Goal: Task Accomplishment & Management: Manage account settings

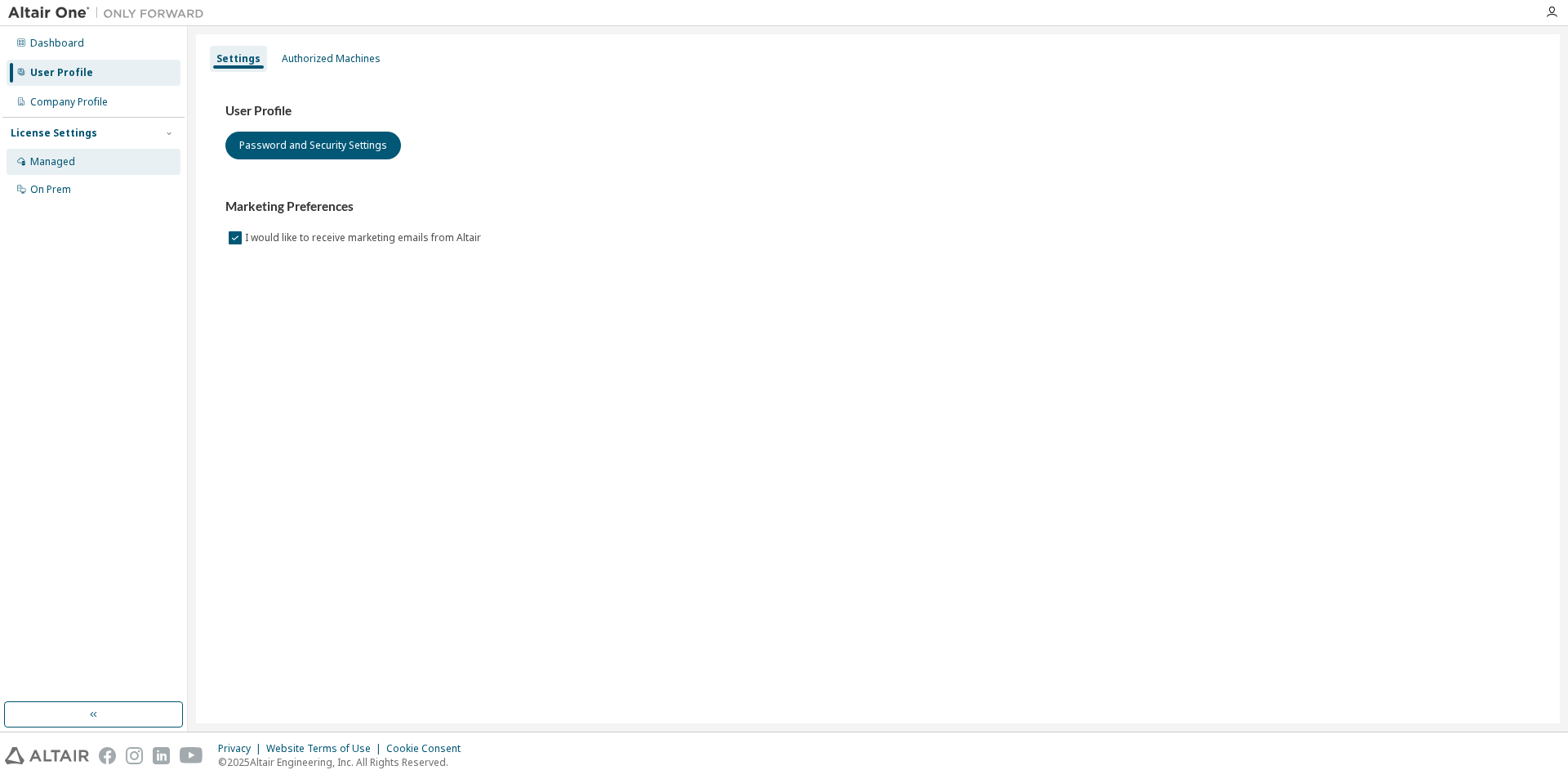
click at [19, 159] on icon at bounding box center [21, 161] width 8 height 8
click at [320, 67] on div "Authorized Machines" at bounding box center [331, 59] width 112 height 27
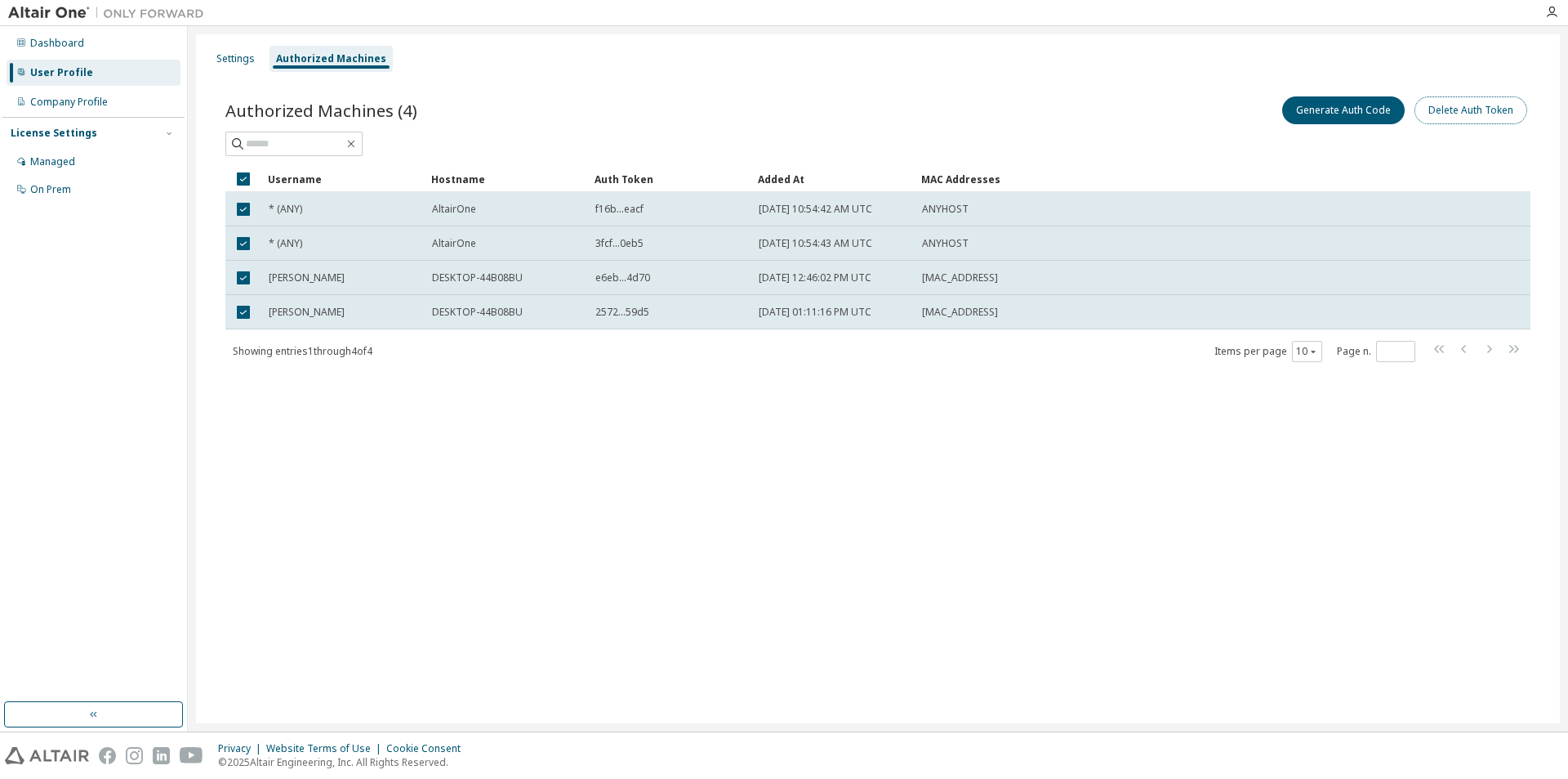
click at [1458, 114] on button "Delete Auth Token" at bounding box center [1470, 110] width 113 height 27
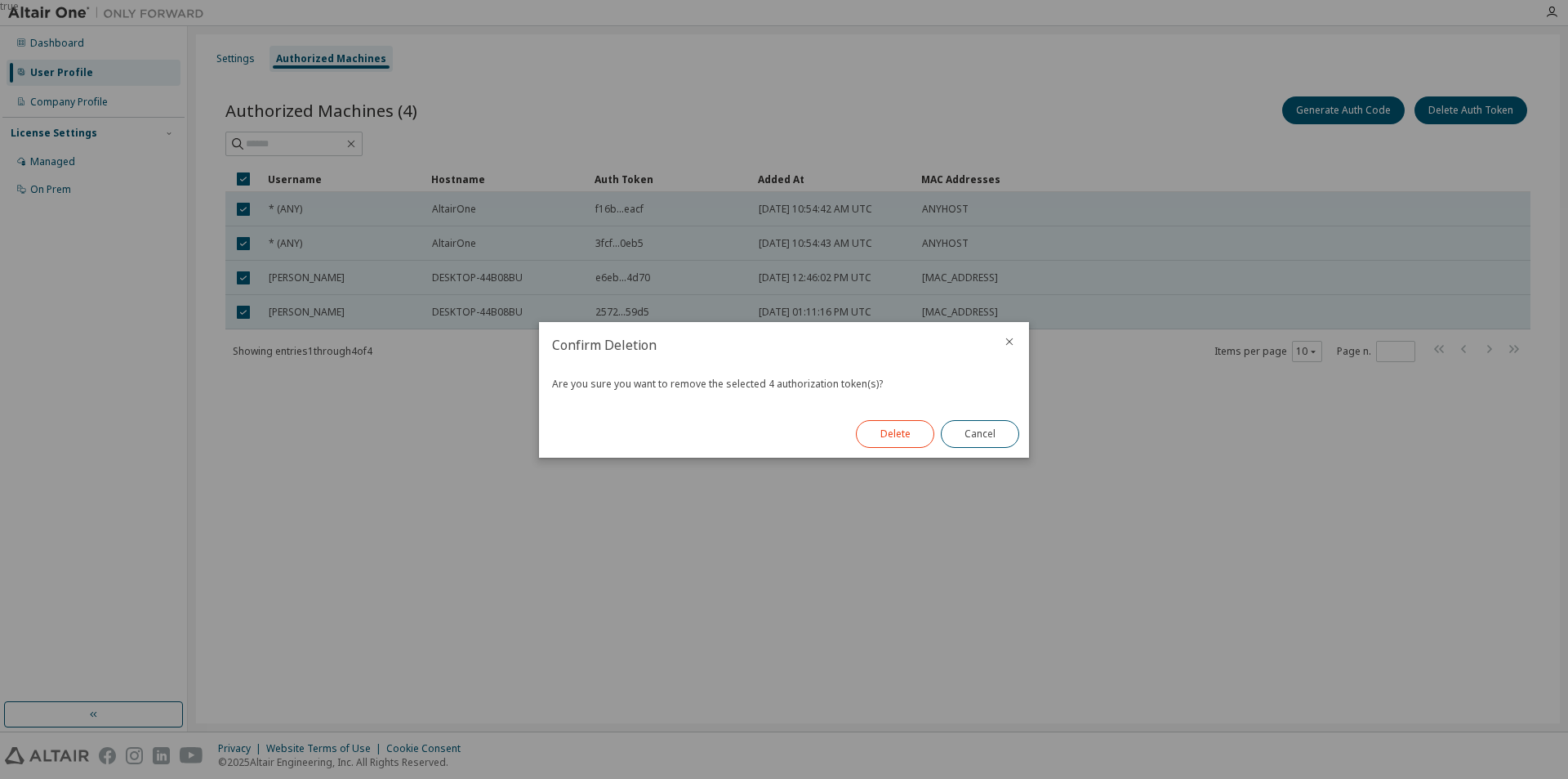
click at [889, 433] on button "Delete" at bounding box center [895, 433] width 79 height 27
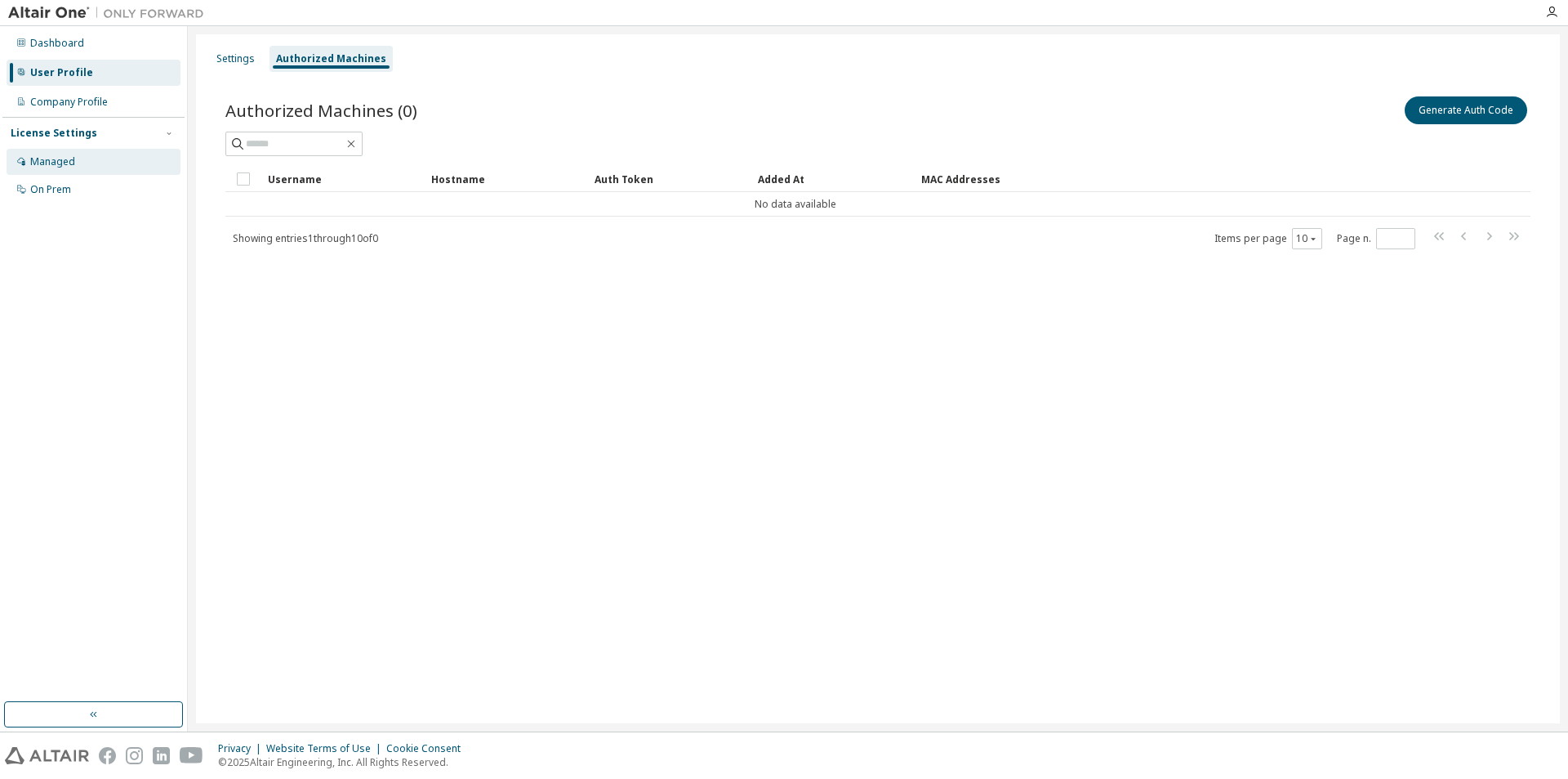
click at [78, 165] on div "Managed" at bounding box center [93, 161] width 174 height 27
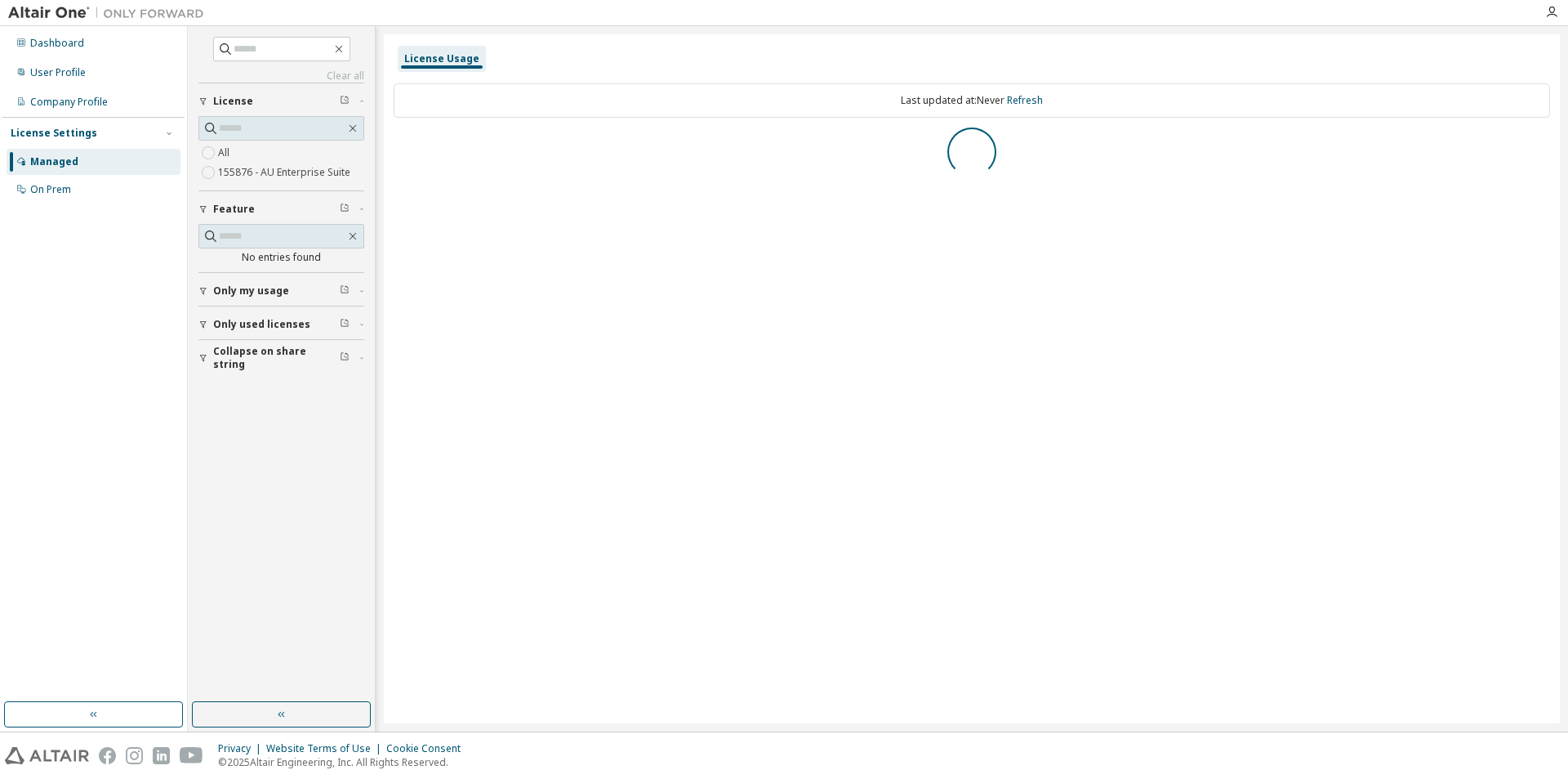
click at [269, 169] on label "155876 - AU Enterprise Suite" at bounding box center [286, 171] width 136 height 19
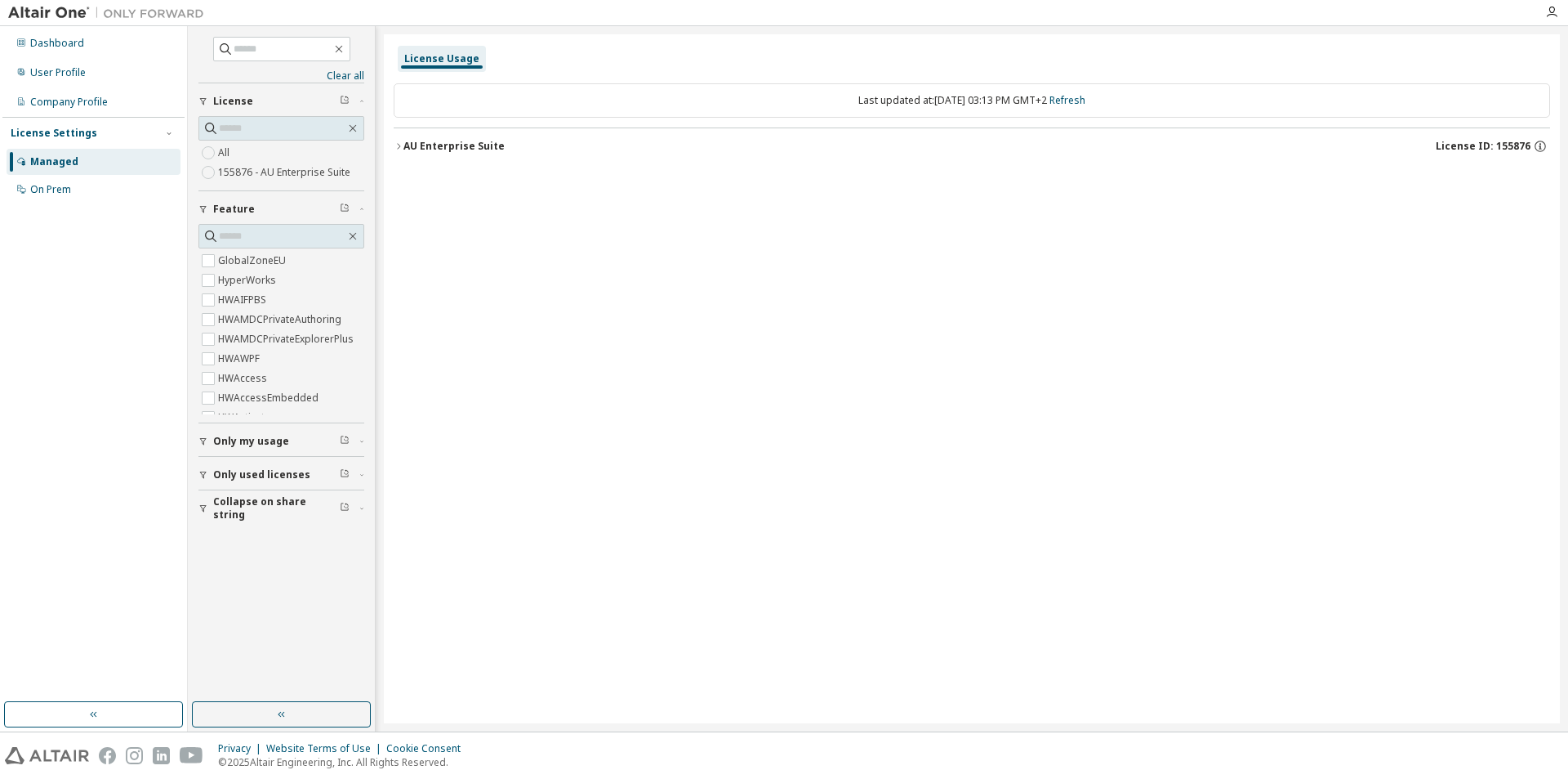
click at [404, 147] on div "AU Enterprise Suite" at bounding box center [453, 146] width 102 height 13
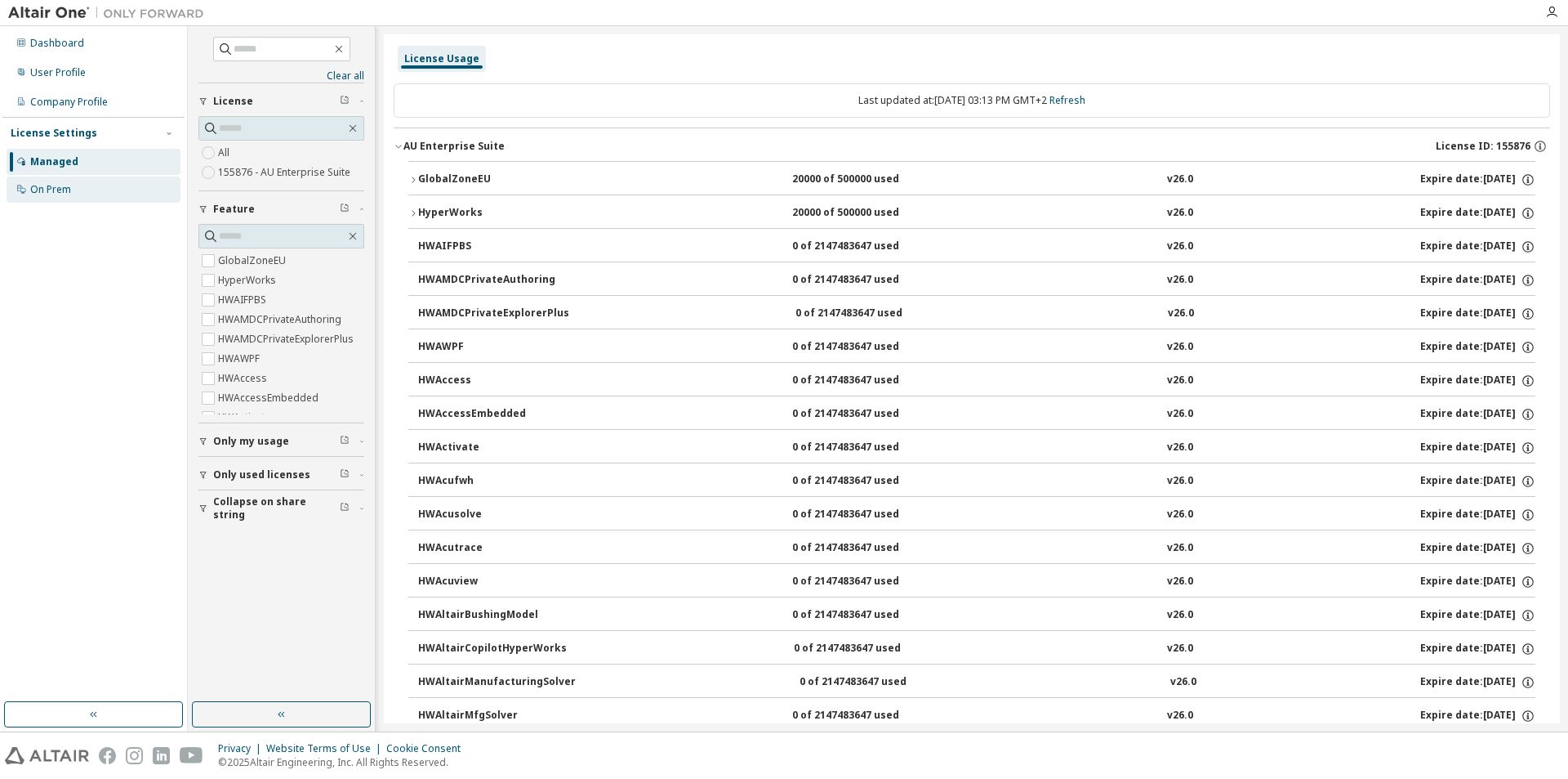
click at [18, 190] on icon at bounding box center [21, 189] width 10 height 10
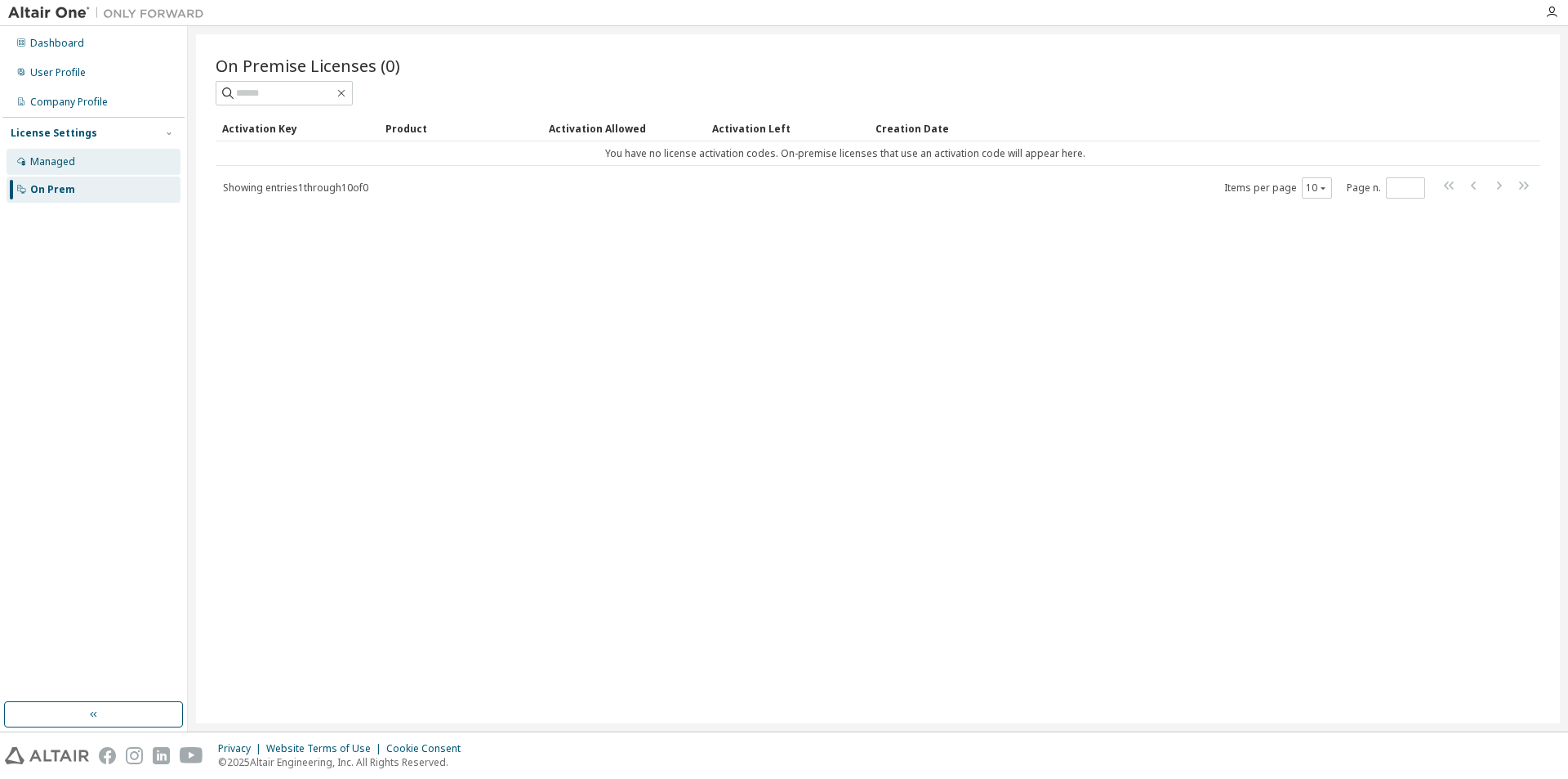
click at [79, 164] on div "Managed" at bounding box center [93, 161] width 174 height 27
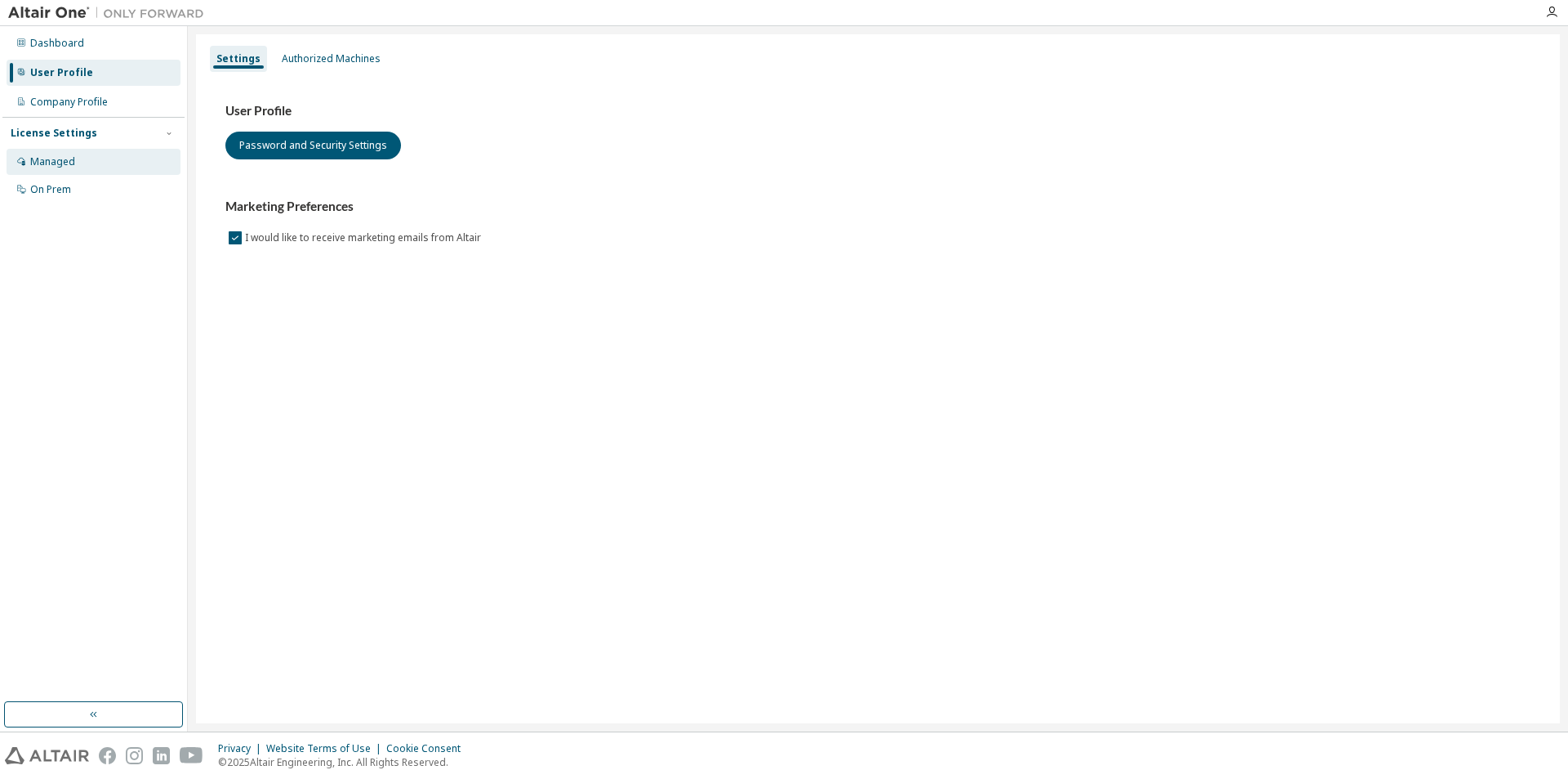
click at [63, 157] on div "Managed" at bounding box center [52, 161] width 45 height 13
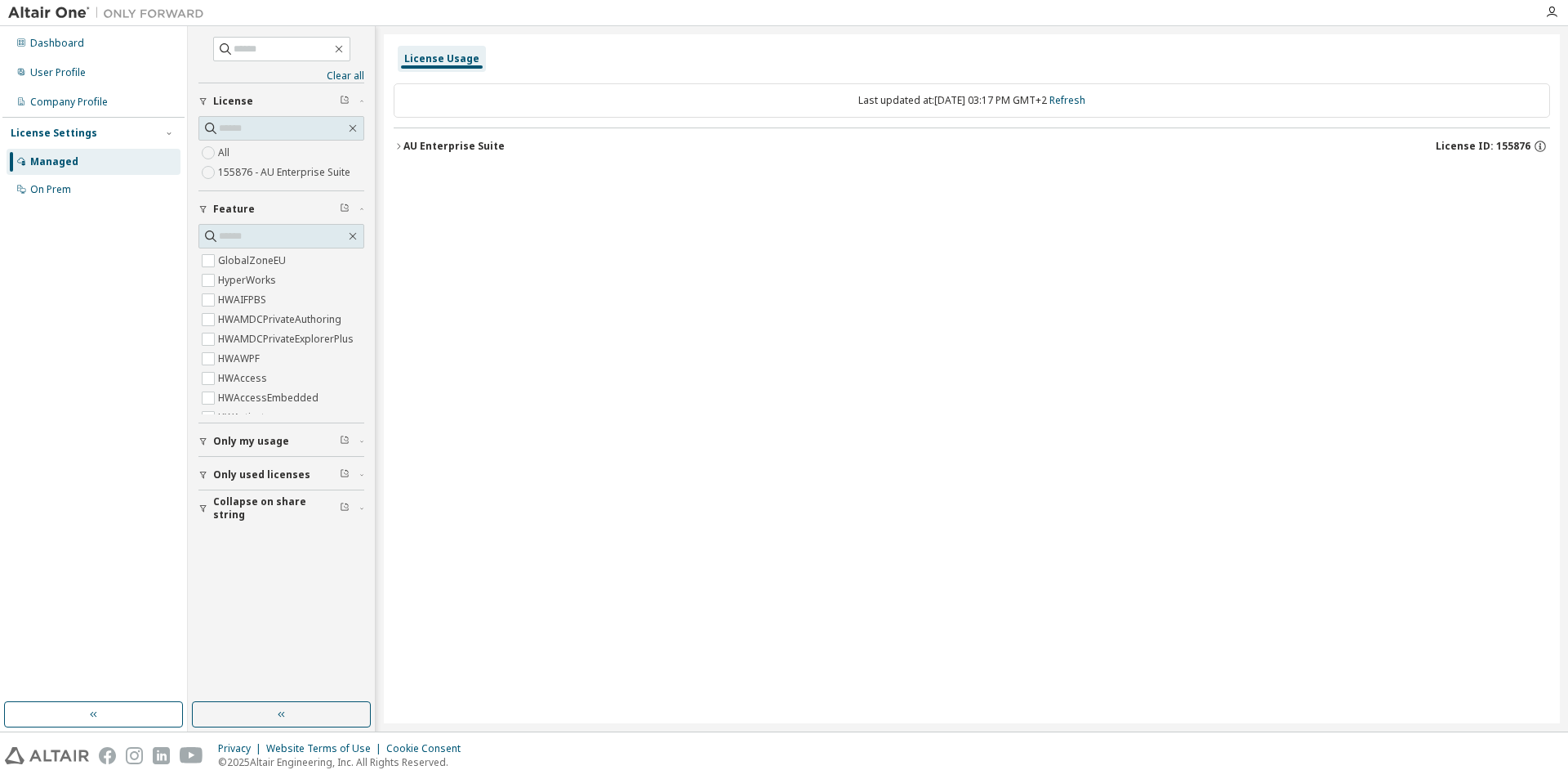
click at [426, 139] on div "AU Enterprise Suite" at bounding box center [453, 146] width 102 height 13
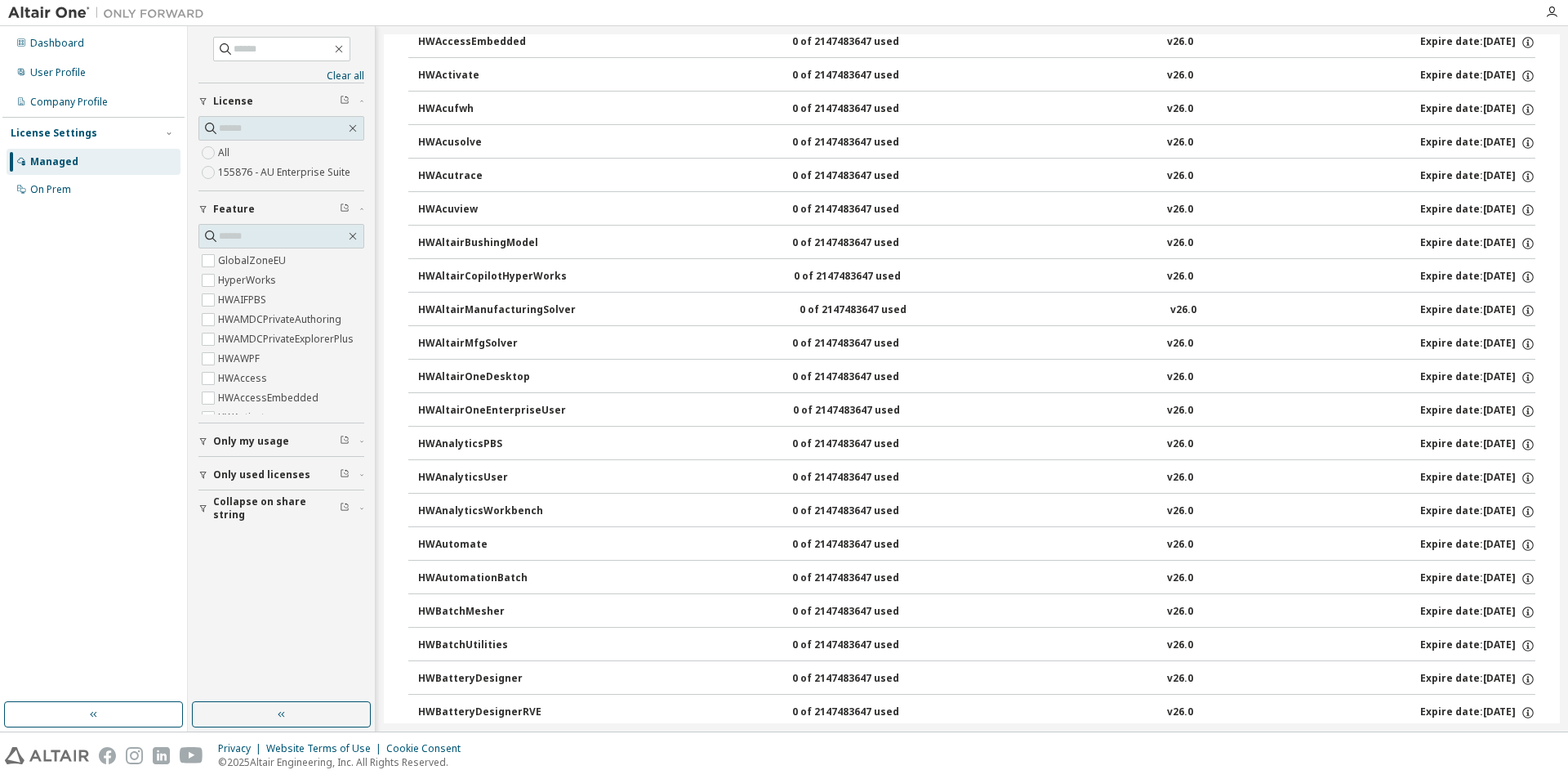
scroll to position [490, 0]
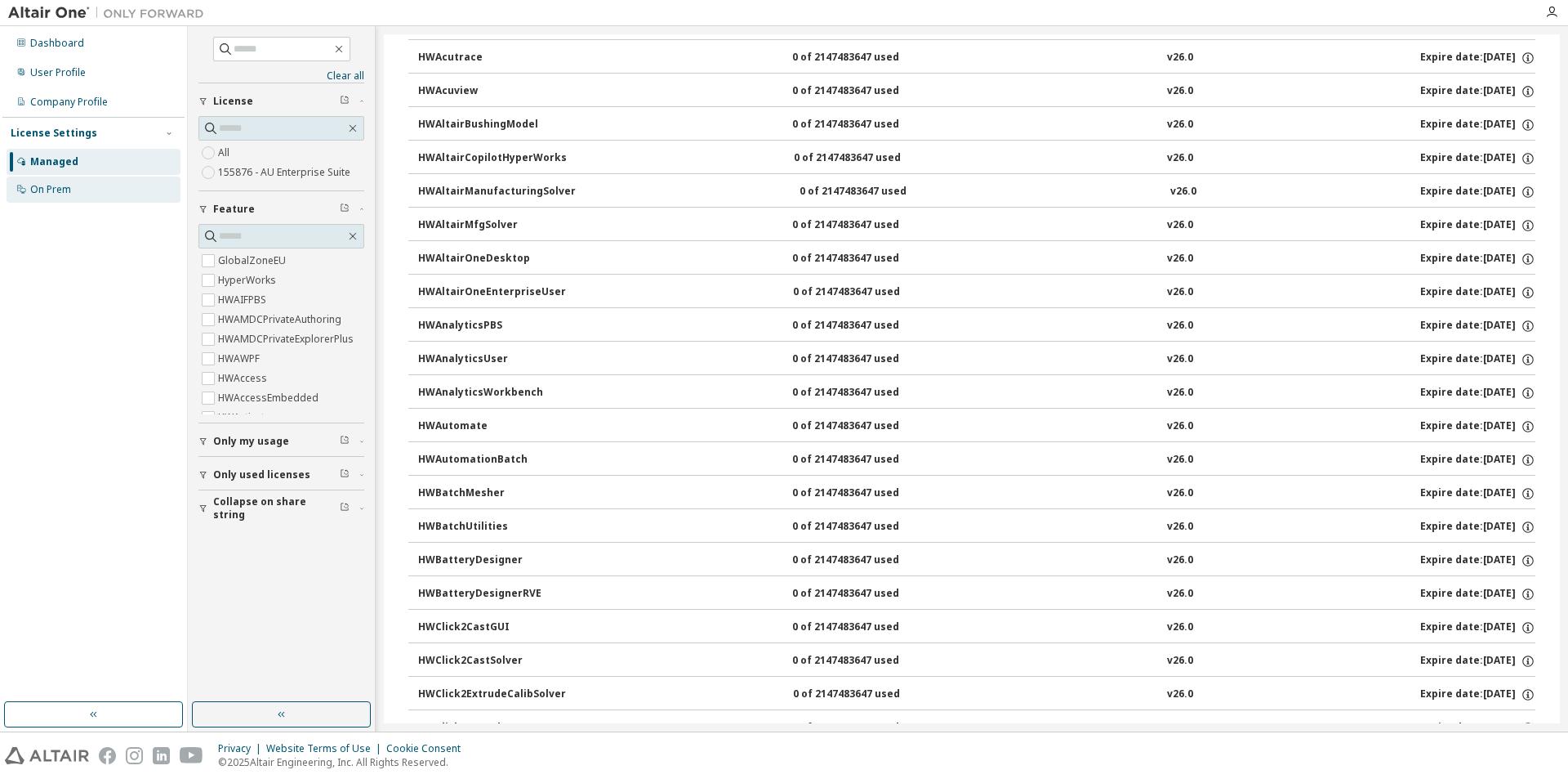
click at [34, 199] on div "On Prem" at bounding box center [93, 190] width 174 height 27
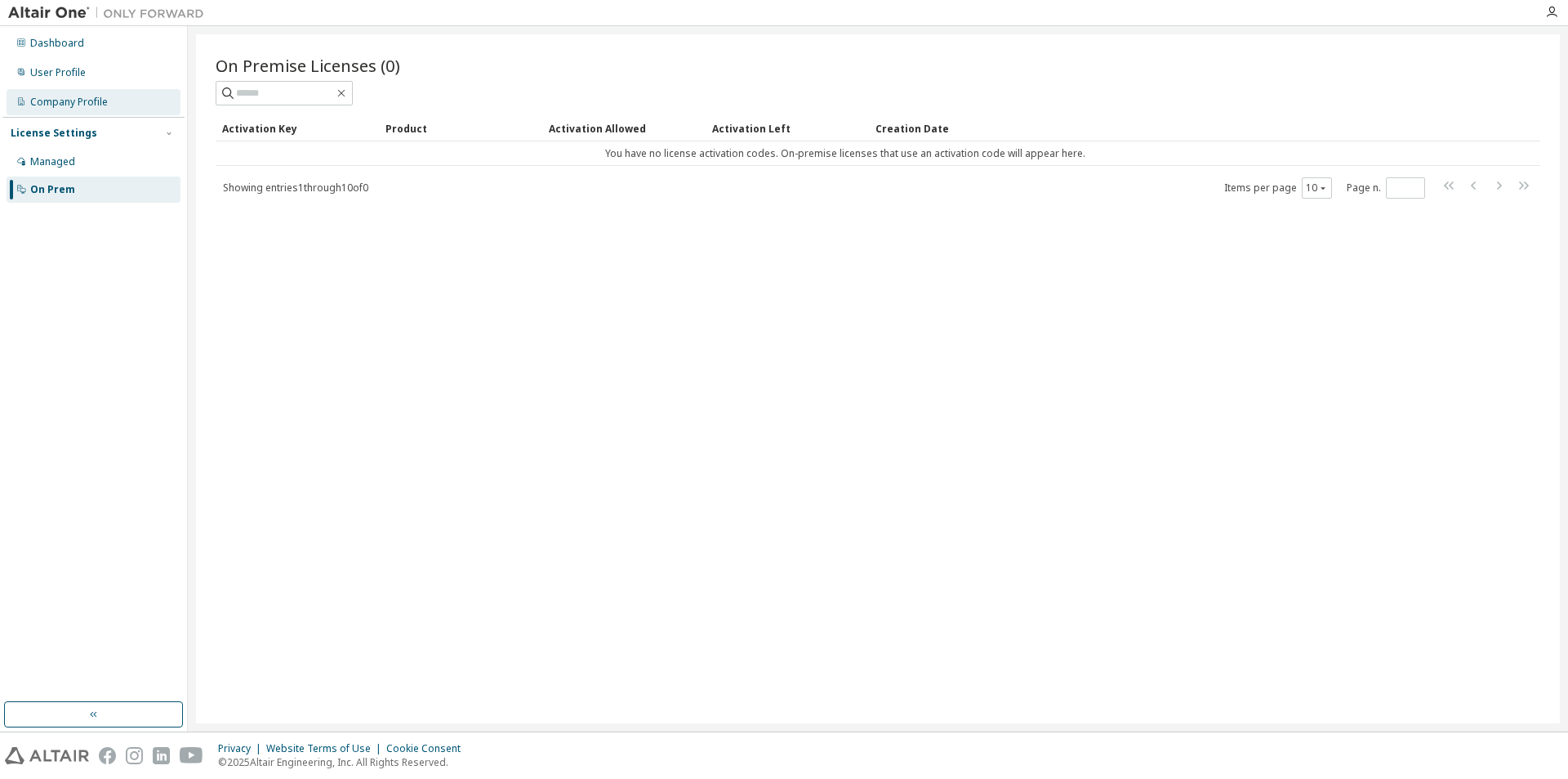
click at [66, 109] on div "Company Profile" at bounding box center [93, 102] width 174 height 27
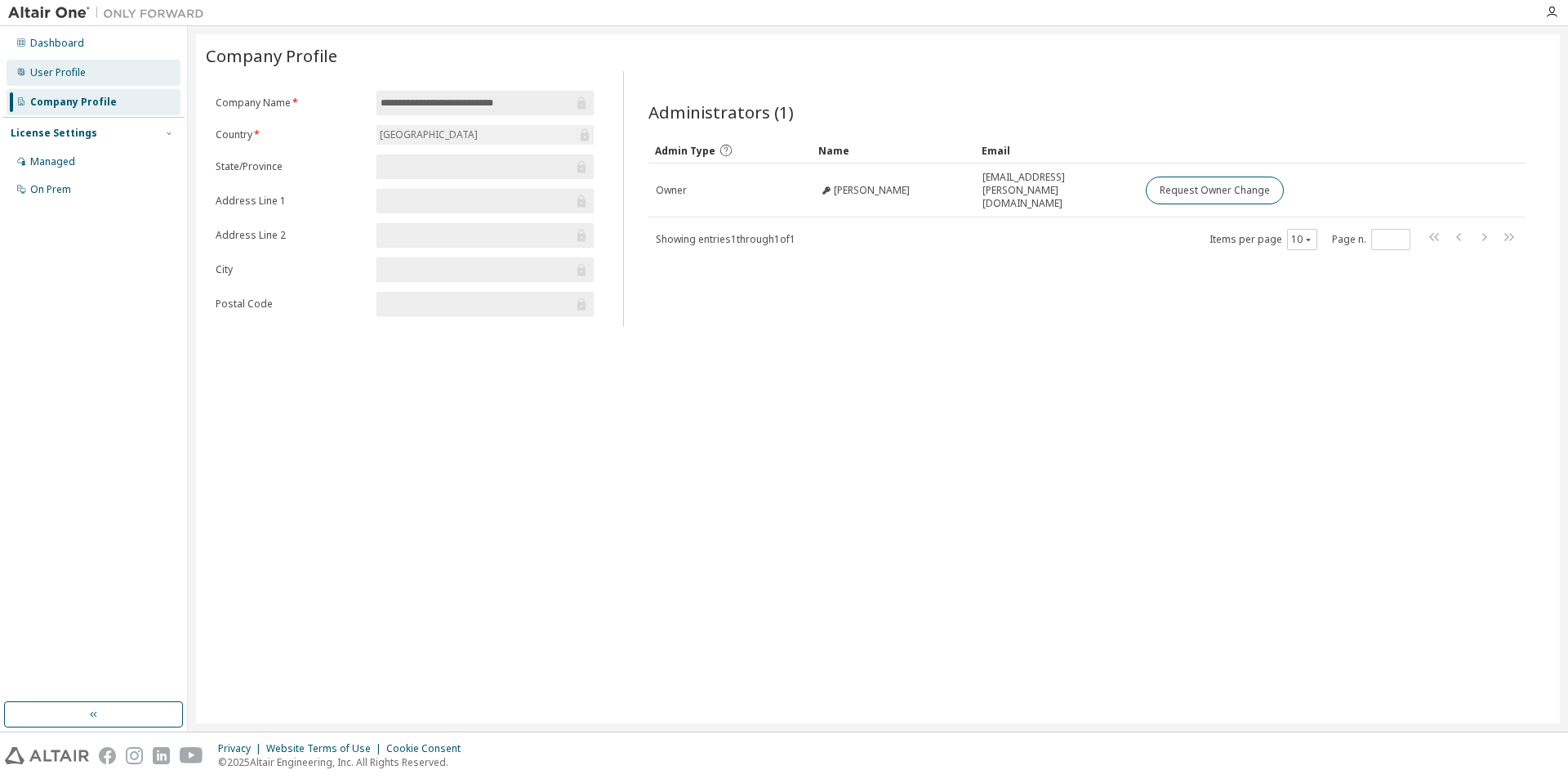
click at [64, 69] on div "User Profile" at bounding box center [58, 72] width 56 height 13
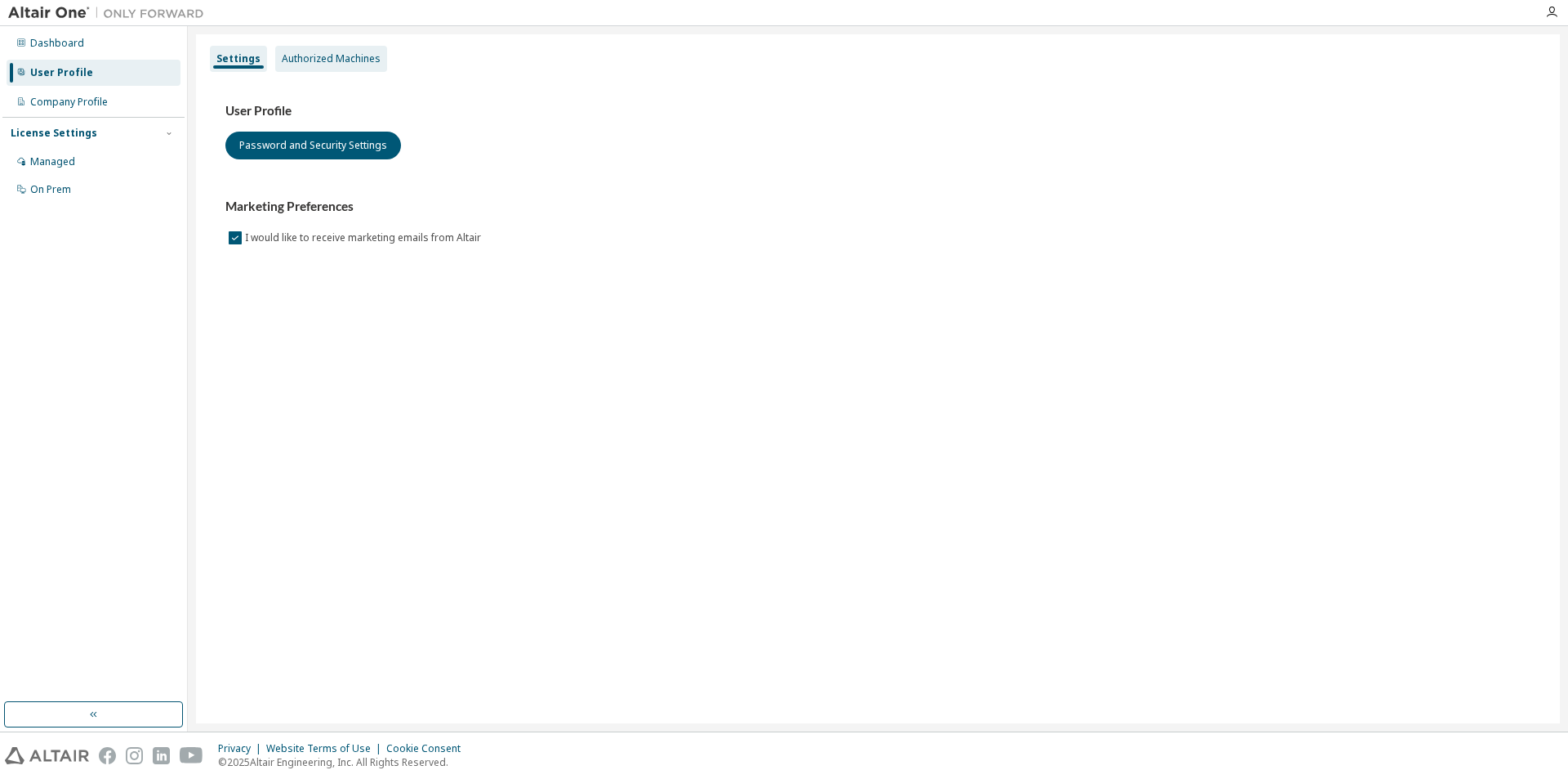
click at [299, 60] on div "Authorized Machines" at bounding box center [332, 59] width 99 height 13
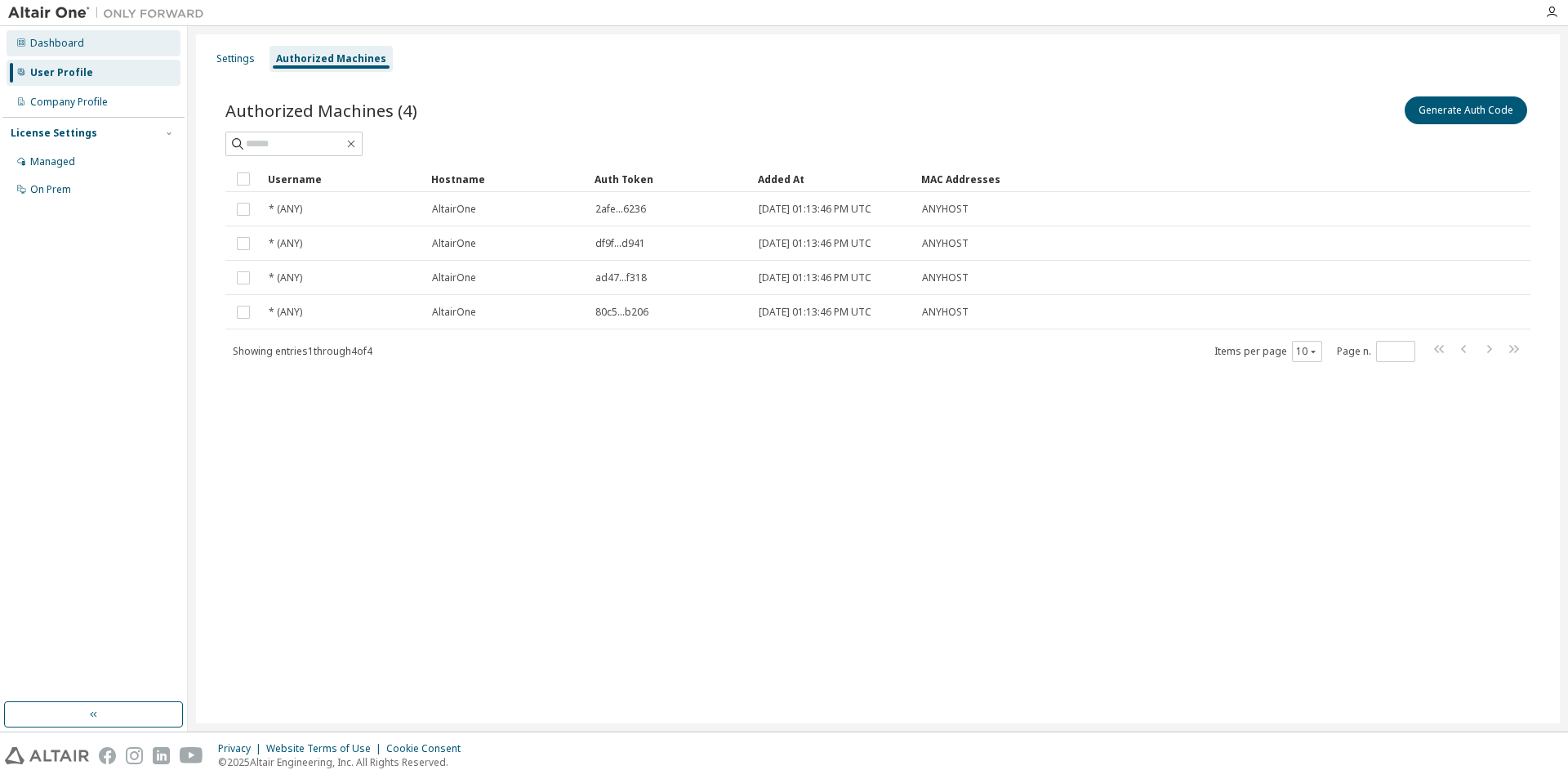
click at [79, 46] on div "Dashboard" at bounding box center [57, 43] width 54 height 13
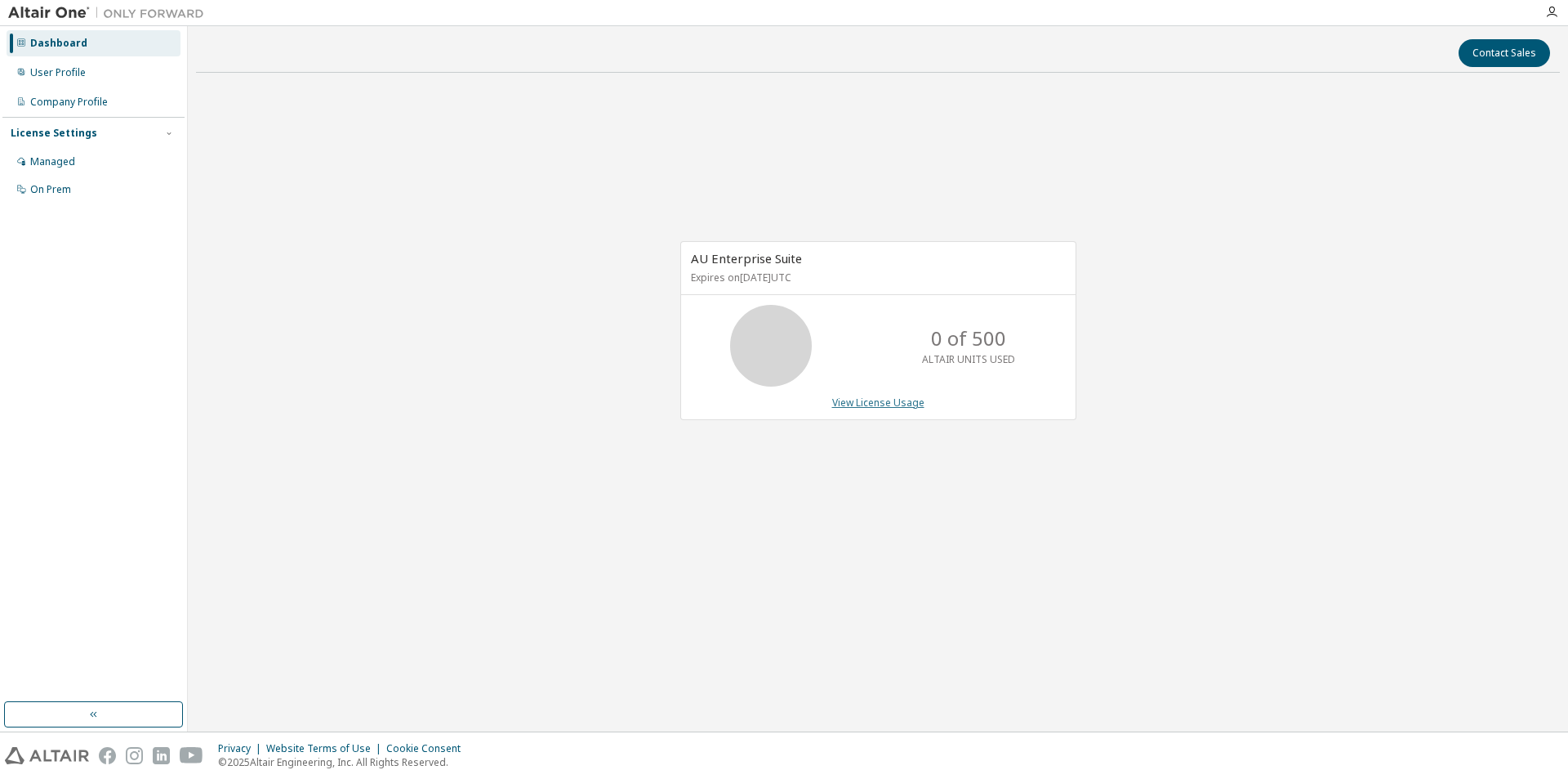
click at [887, 403] on link "View License Usage" at bounding box center [877, 401] width 93 height 14
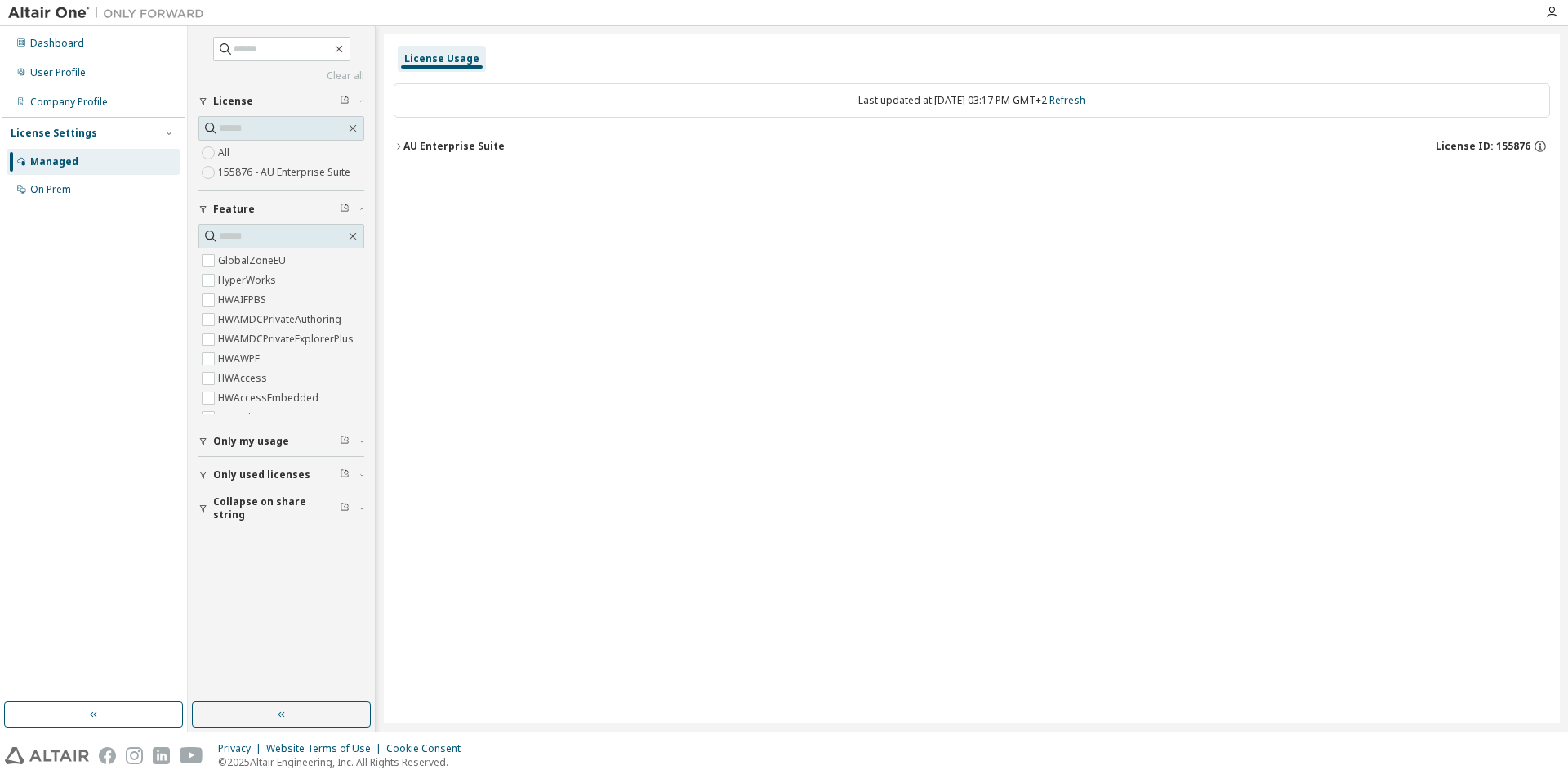
click at [409, 140] on div "AU Enterprise Suite" at bounding box center [453, 146] width 102 height 13
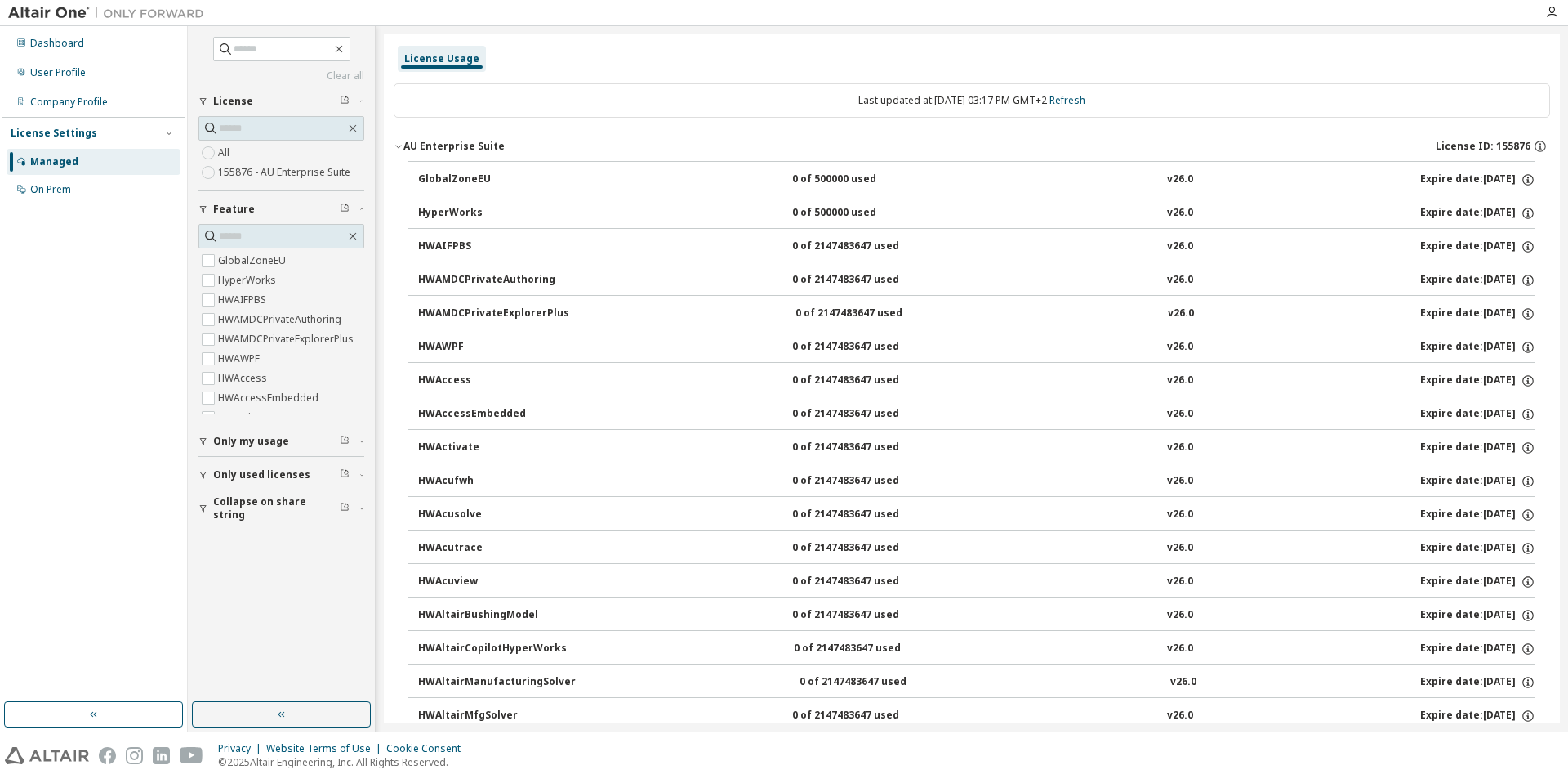
click at [400, 145] on icon "button" at bounding box center [398, 146] width 10 height 10
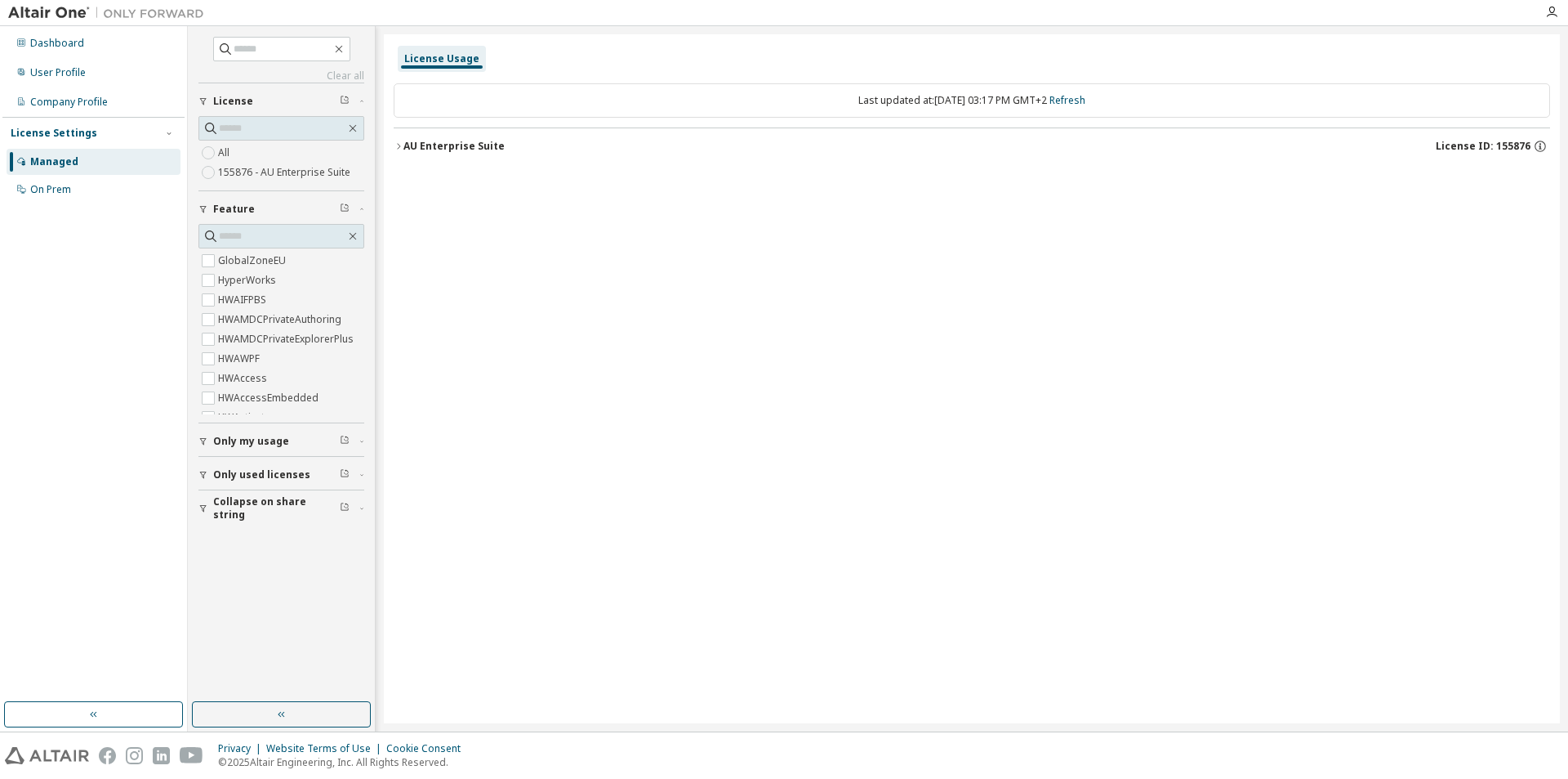
click at [400, 145] on icon "button" at bounding box center [398, 146] width 10 height 10
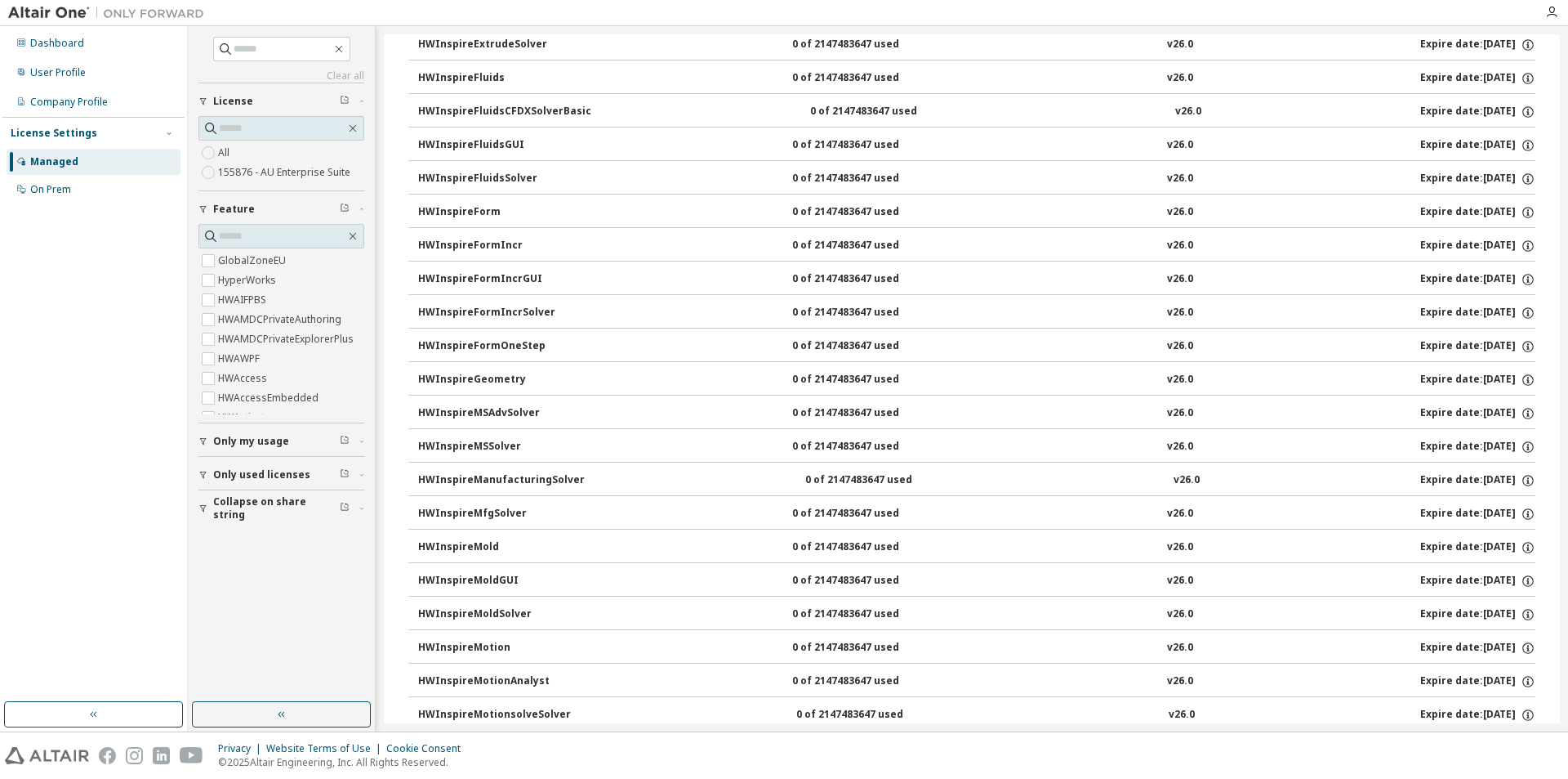
scroll to position [5310, 0]
